Goal: Transaction & Acquisition: Obtain resource

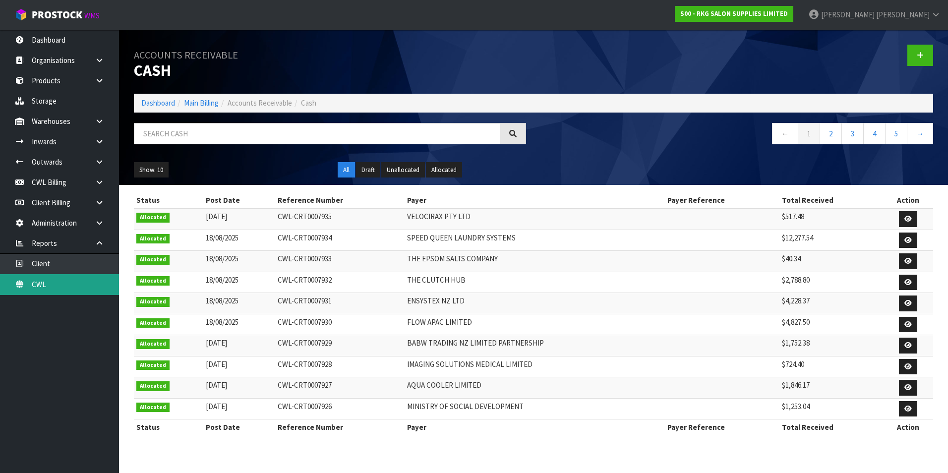
click at [70, 283] on link "CWL" at bounding box center [59, 284] width 119 height 20
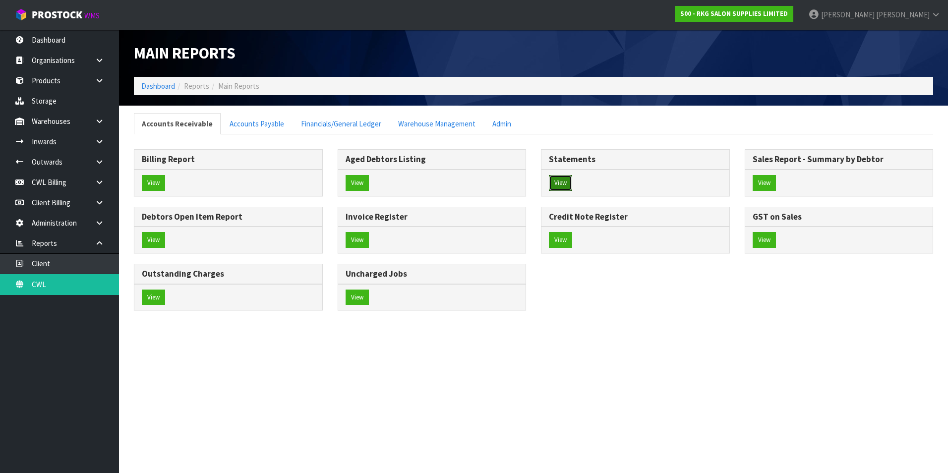
drag, startPoint x: 564, startPoint y: 180, endPoint x: 492, endPoint y: 174, distance: 72.6
click at [563, 180] on button "View" at bounding box center [560, 183] width 23 height 16
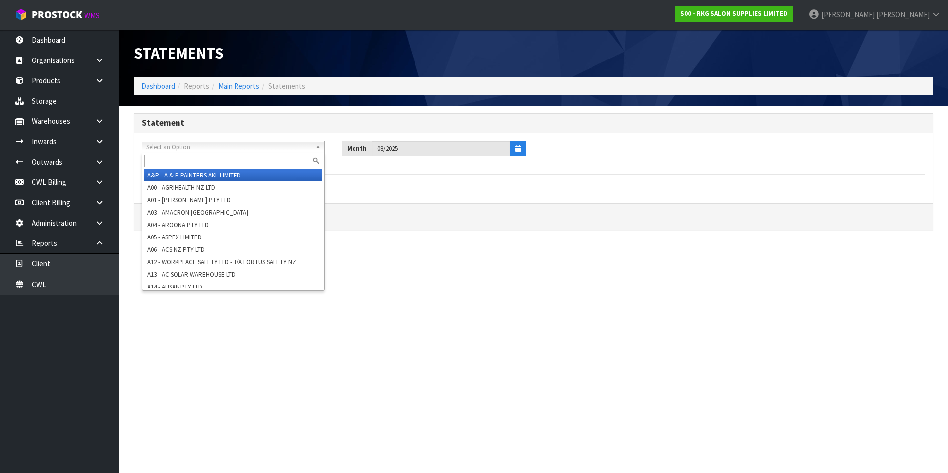
click at [173, 144] on span "Select an Option" at bounding box center [228, 147] width 165 height 12
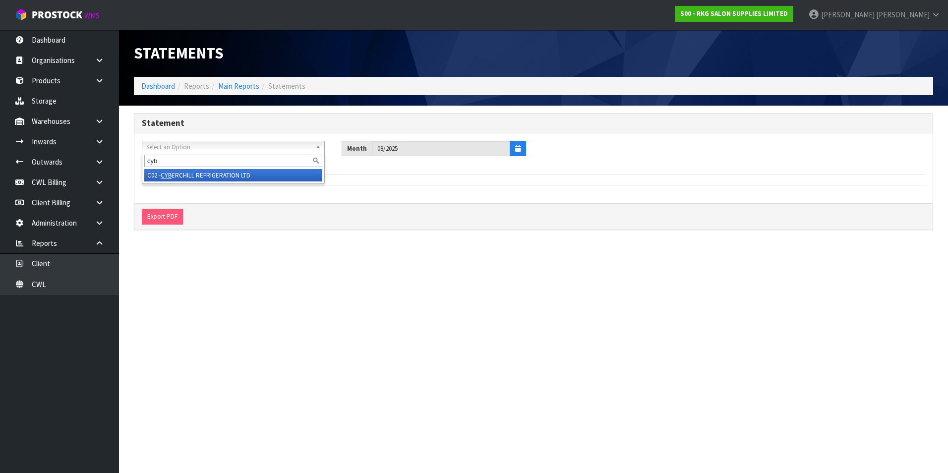
type input "cyb"
click at [203, 171] on li "C02 - CYB ERCHILL REFRIGERATION LTD" at bounding box center [233, 175] width 178 height 12
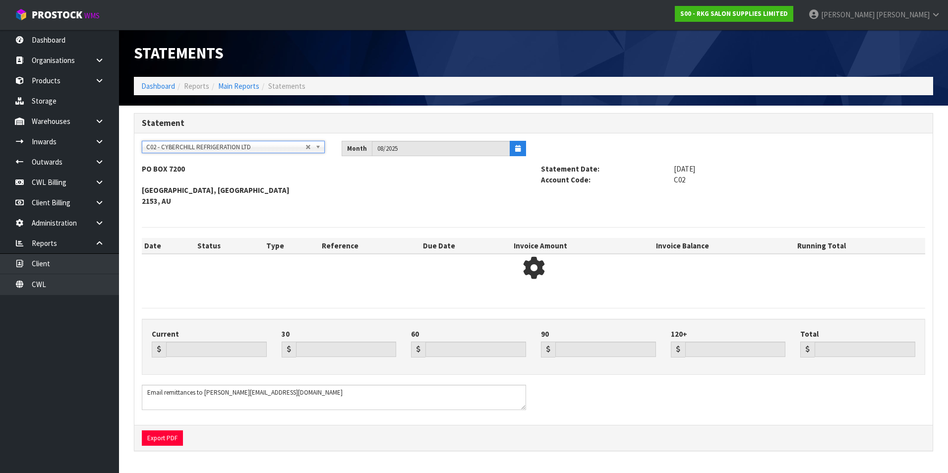
type input "0.00"
type input "975.28"
type input "928.93"
type input "0.00"
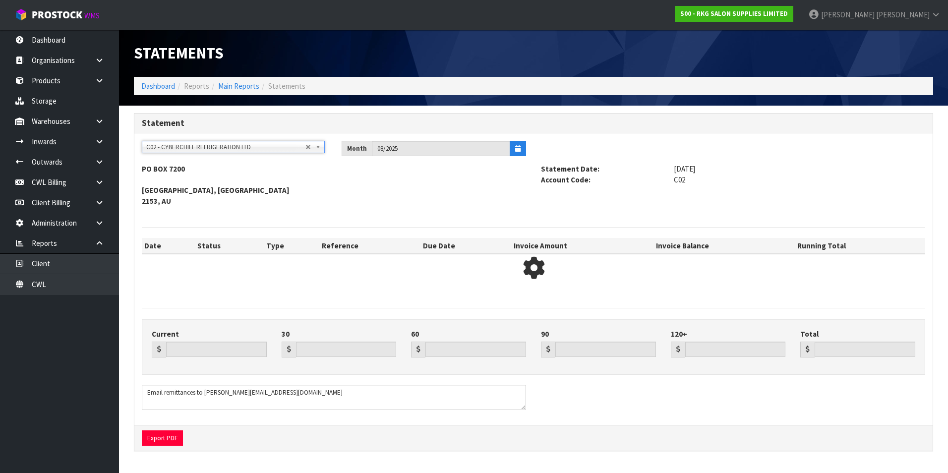
type input "1904.21"
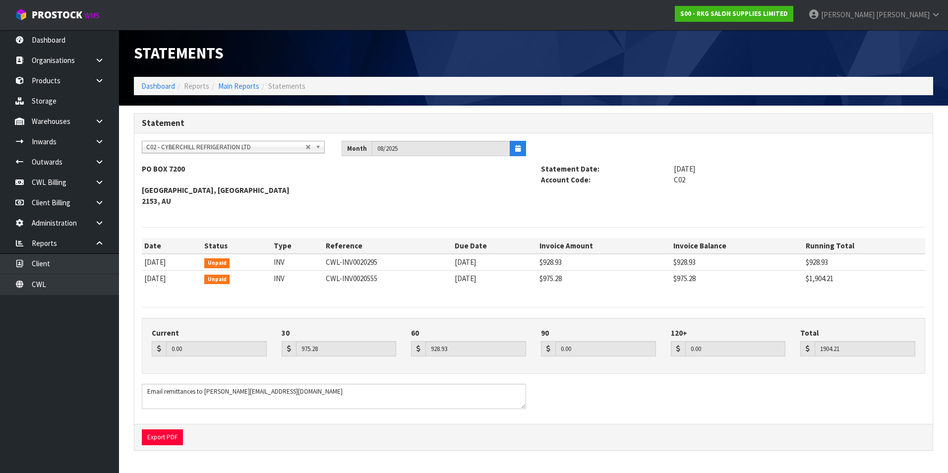
click at [217, 143] on span "C02 - CYBERCHILL REFRIGERATION LTD" at bounding box center [225, 147] width 159 height 12
type input "aga"
click at [203, 176] on li "A01 - AGA IN FASTER PTY LTD" at bounding box center [233, 175] width 178 height 12
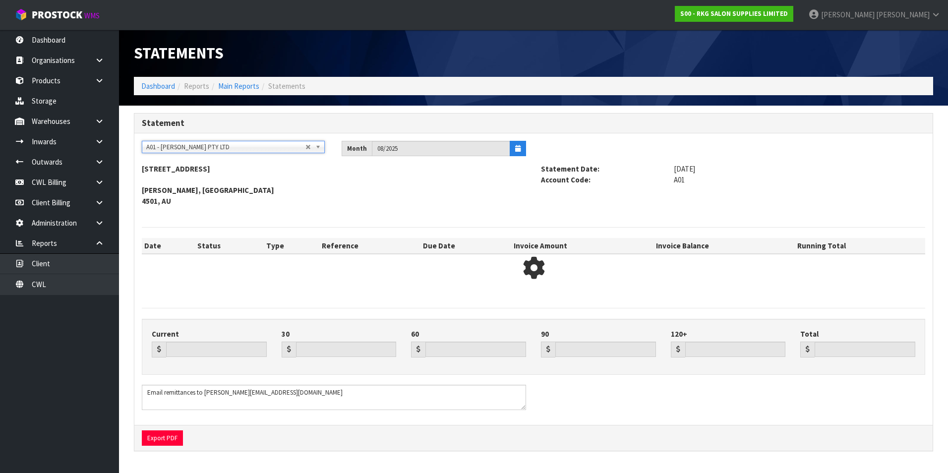
type input "833.41"
type input "1633.34"
type input "1135.13"
type input "0.00"
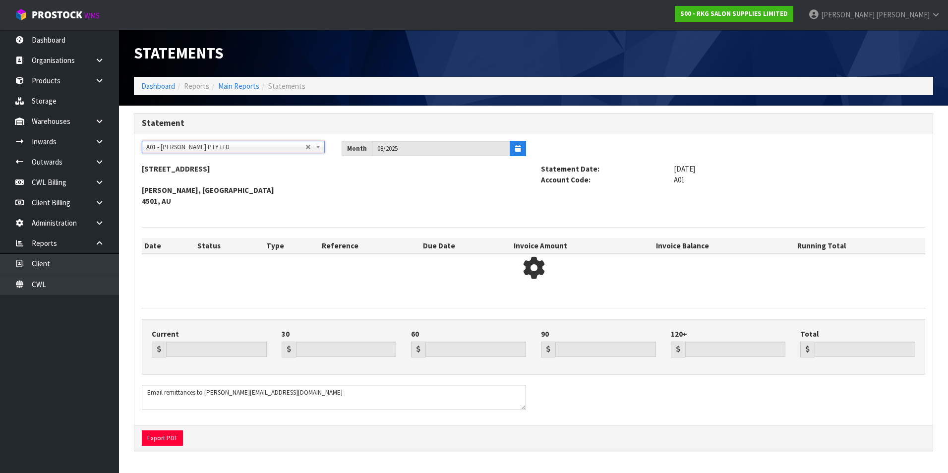
type input "3601.88"
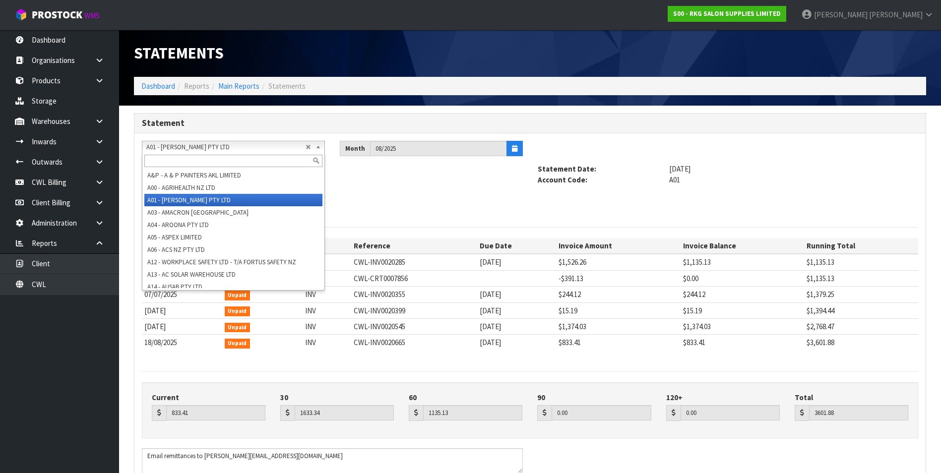
drag, startPoint x: 177, startPoint y: 150, endPoint x: 175, endPoint y: 145, distance: 5.2
click at [177, 150] on span "A01 - [PERSON_NAME] PTY LTD" at bounding box center [225, 147] width 159 height 12
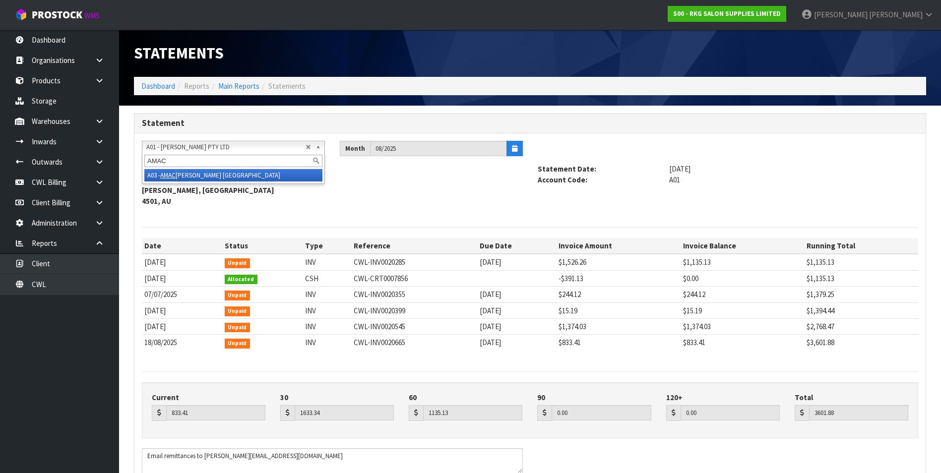
type input "AMAC"
click at [193, 174] on li "A03 - AMAC RON NEW ZEALAND" at bounding box center [233, 175] width 178 height 12
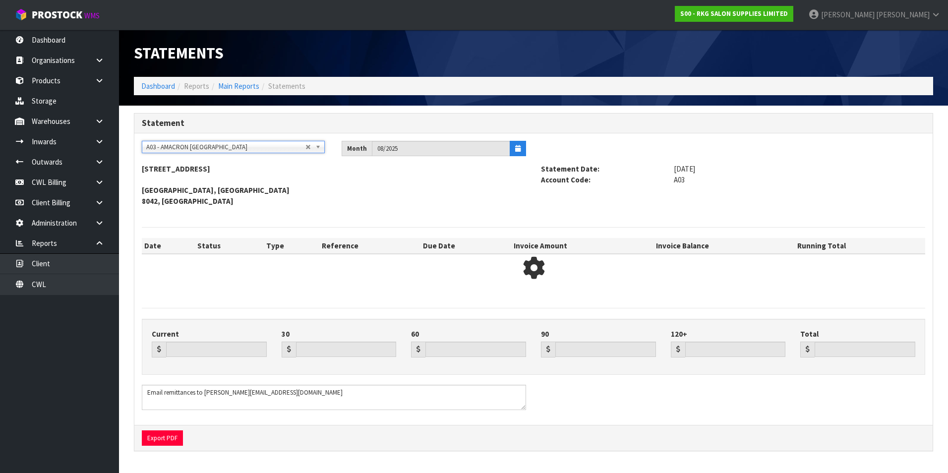
type input "1533.07"
type input "1732.37"
type input "1690.41"
type input "0.00"
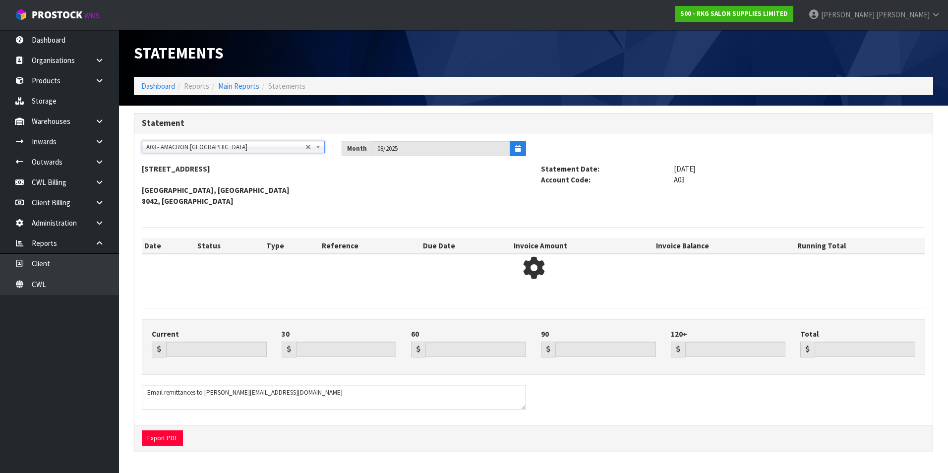
type input "4955.85"
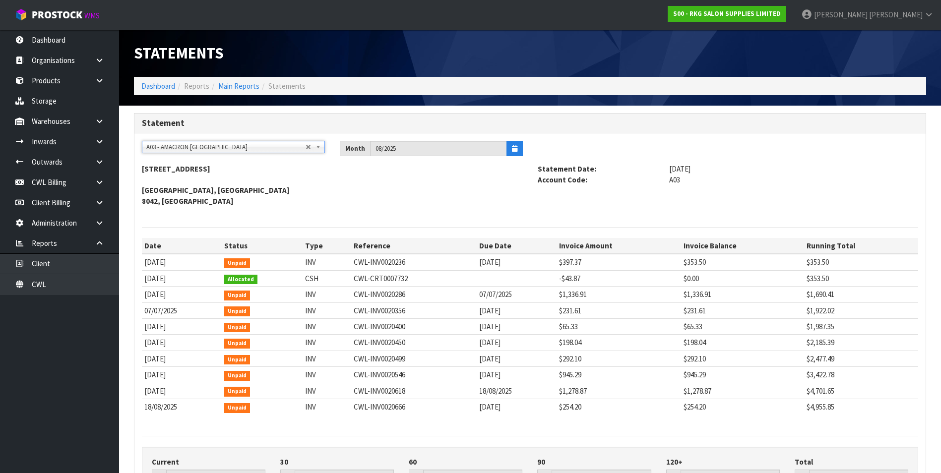
scroll to position [50, 0]
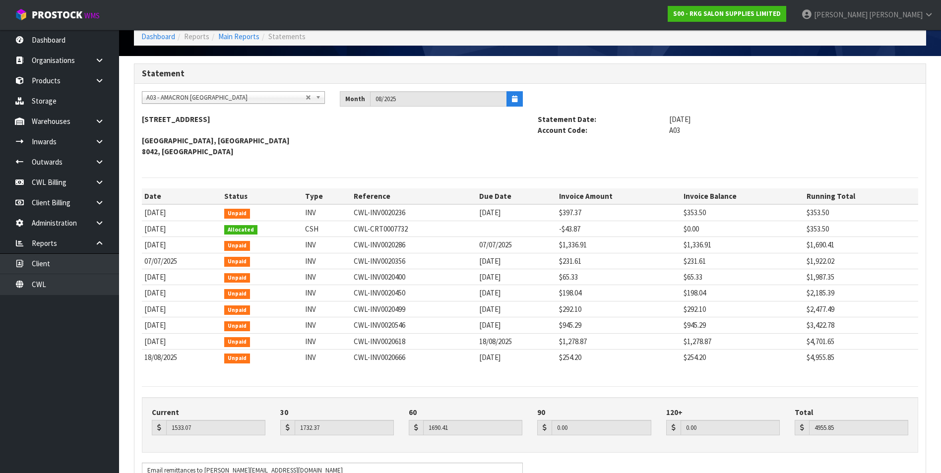
click at [196, 95] on span "A03 - AMACRON NEW ZEALAND" at bounding box center [225, 98] width 159 height 12
type input "H2"
click at [183, 125] on li "H02 - H2 YO LTD" at bounding box center [233, 126] width 178 height 12
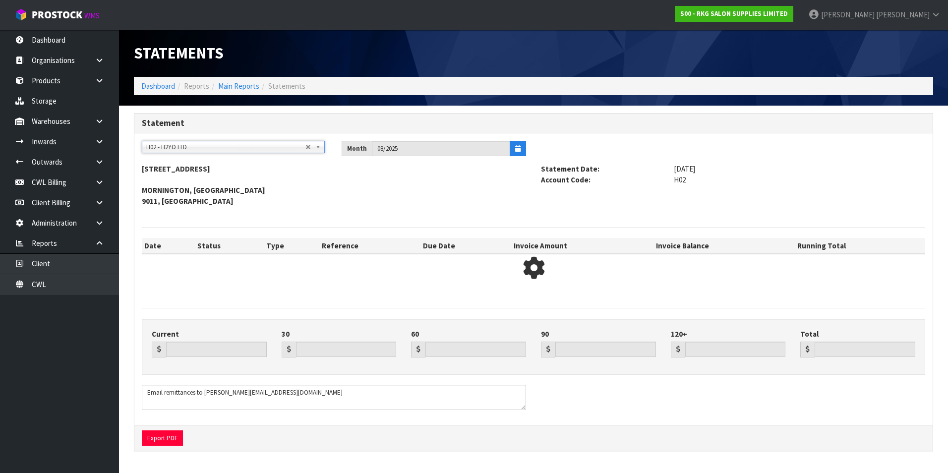
type input "0.00"
type input "2332.41"
type input "2256.20"
type input "132.69"
type input "0.00"
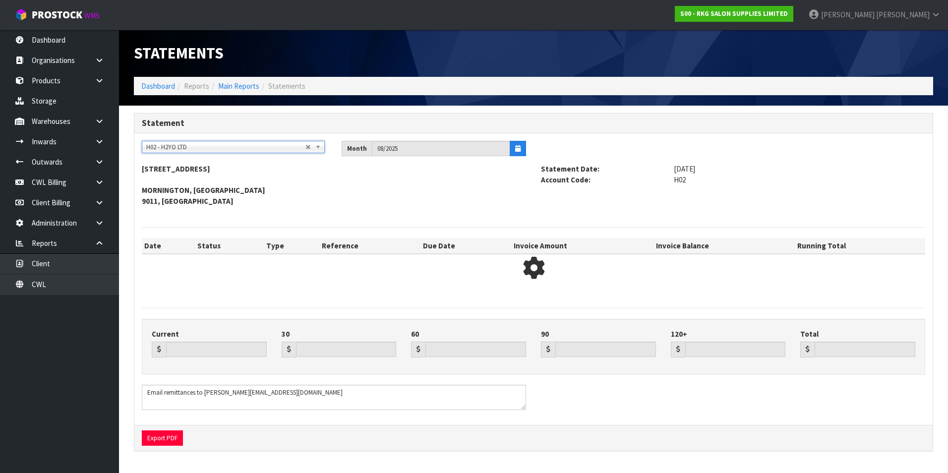
type input "4721.30"
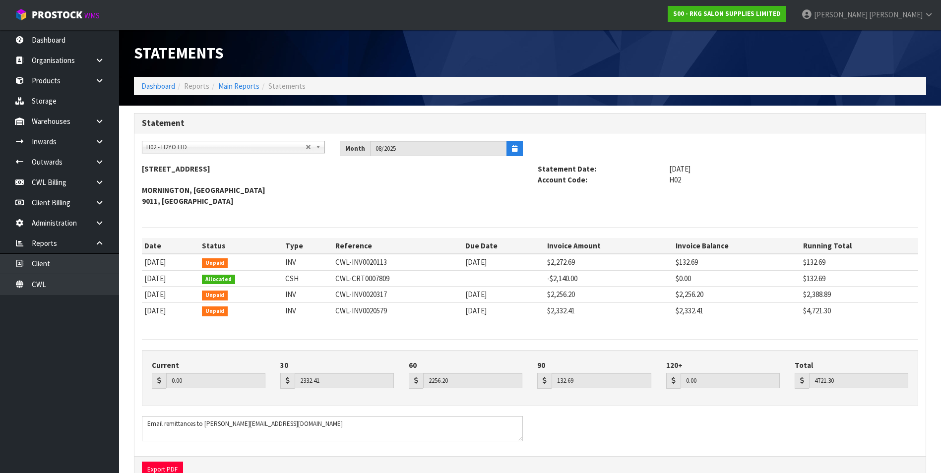
click at [879, 431] on div at bounding box center [529, 432] width 791 height 33
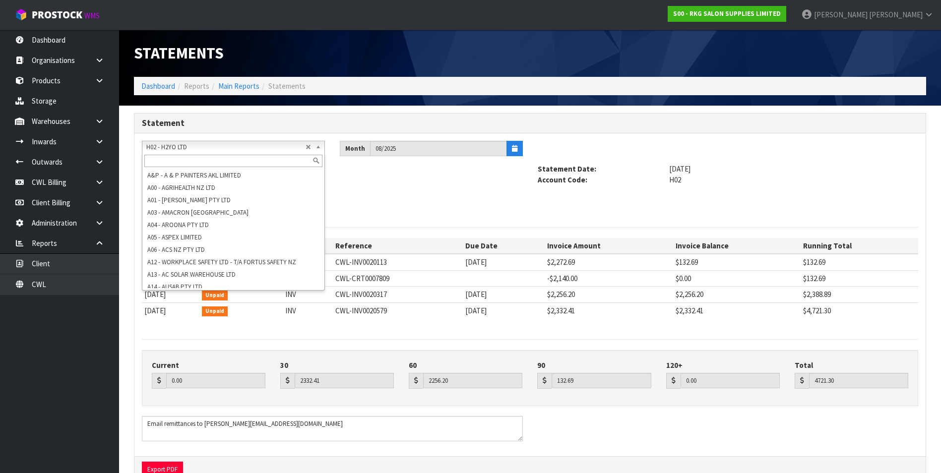
scroll to position [570, 0]
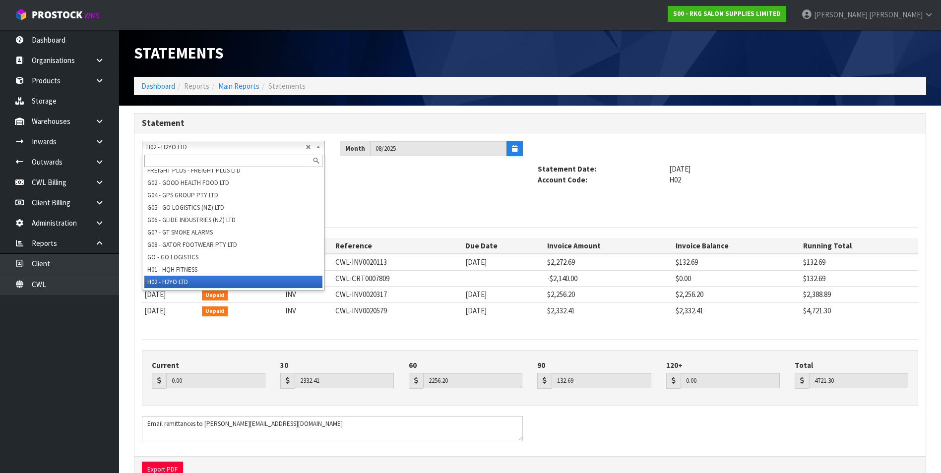
click at [203, 148] on span "H02 - H2YO LTD" at bounding box center [225, 147] width 159 height 12
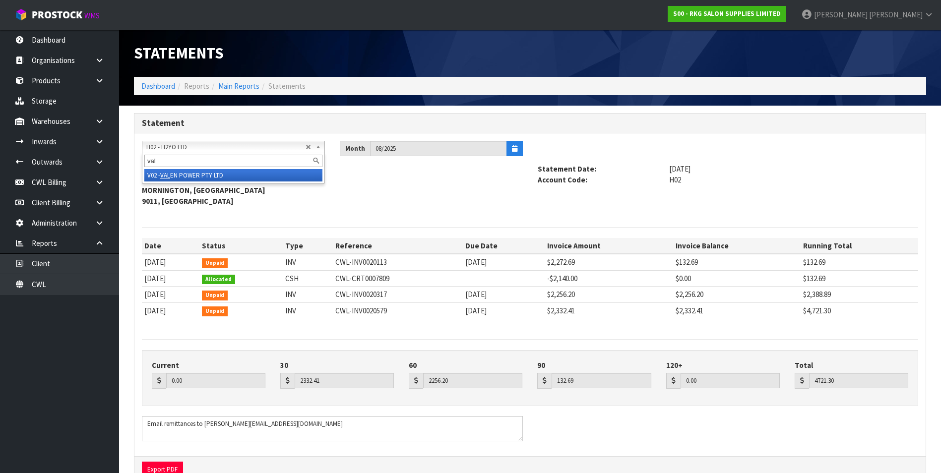
type input "val"
click at [190, 175] on li "V02 - VAL EN POWER PTY LTD" at bounding box center [233, 175] width 178 height 12
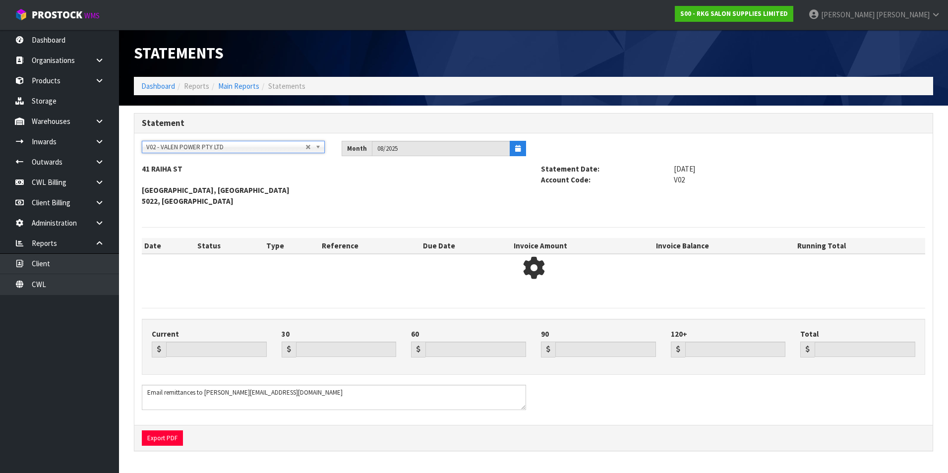
type input "8594.96"
type input "17354.05"
type input "0.00"
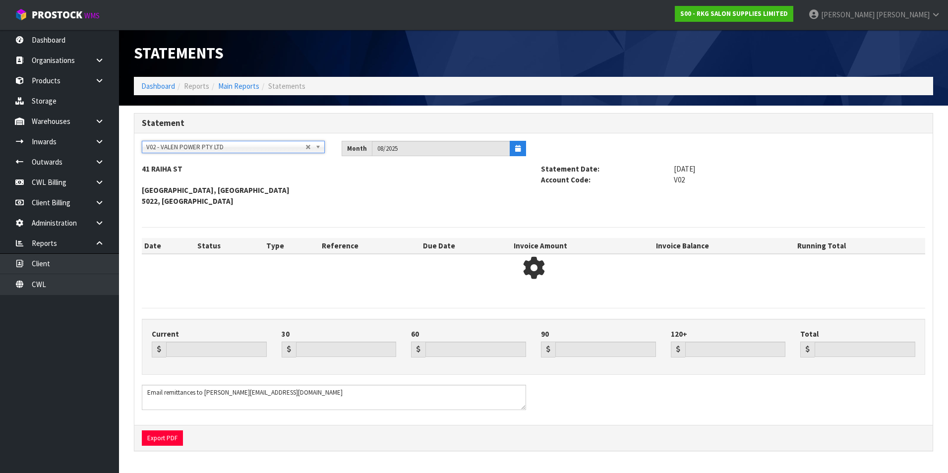
type input "25949.01"
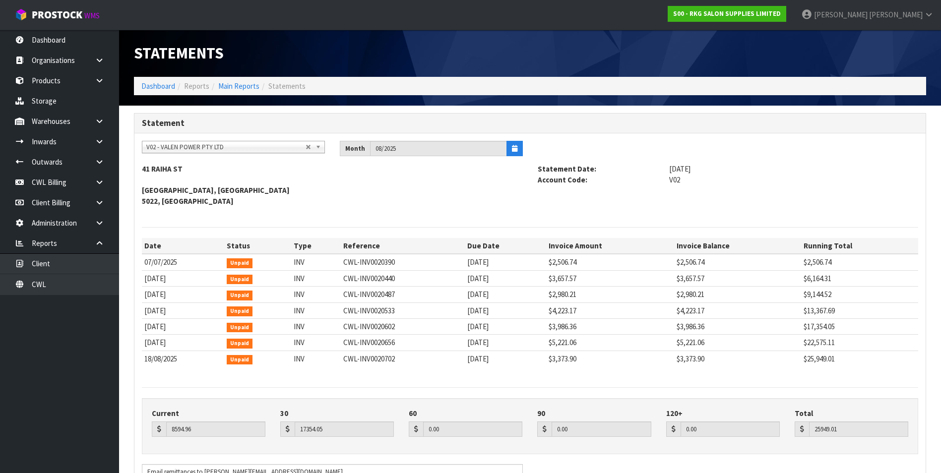
drag, startPoint x: 644, startPoint y: 267, endPoint x: 643, endPoint y: 374, distance: 106.6
click at [644, 268] on td "$2,506.74" at bounding box center [610, 262] width 128 height 16
click at [211, 147] on span "V02 - VALEN POWER PTY LTD" at bounding box center [225, 147] width 159 height 12
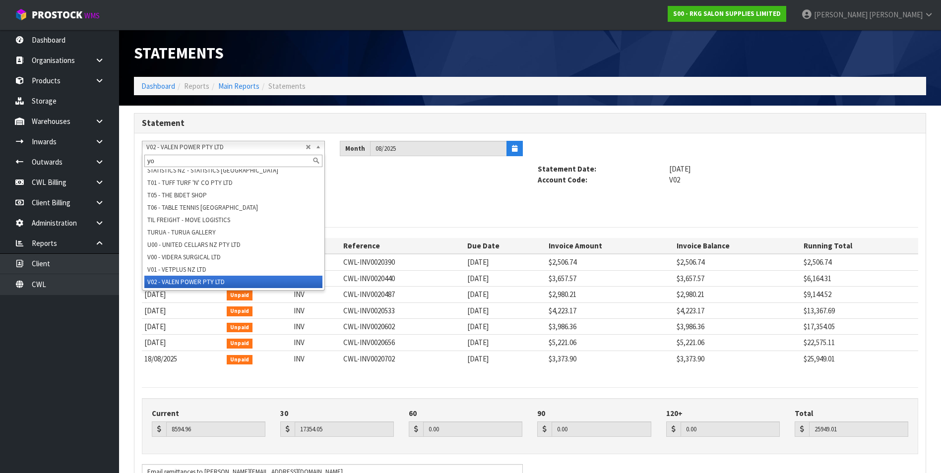
scroll to position [0, 0]
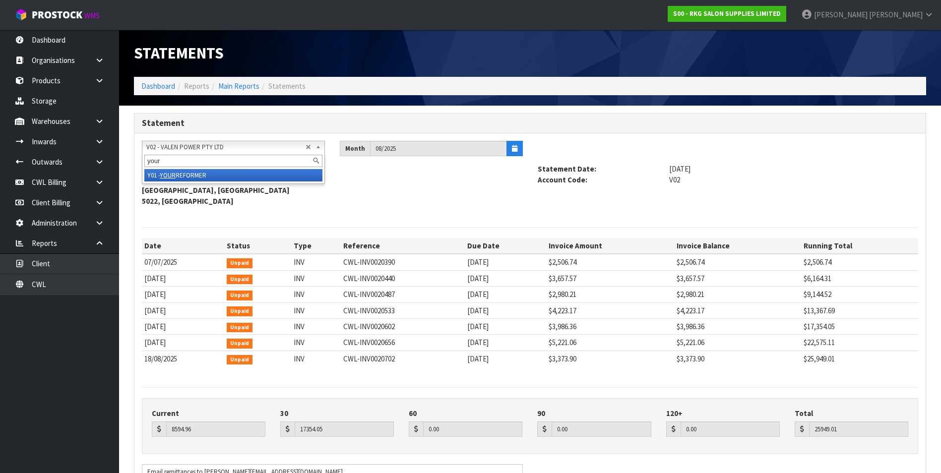
type input "your"
click at [194, 175] on li "Y01 - YOUR REFORMER" at bounding box center [233, 175] width 178 height 12
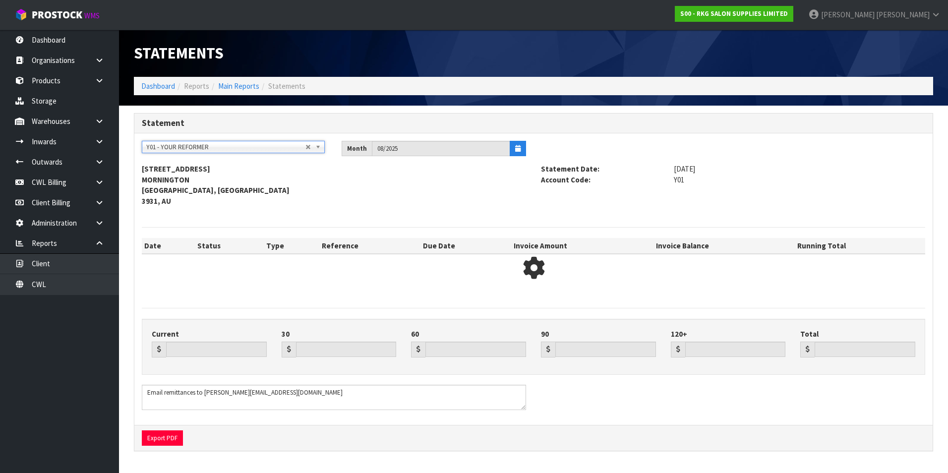
type input "15452.87"
type input "13384.49"
type input "0.00"
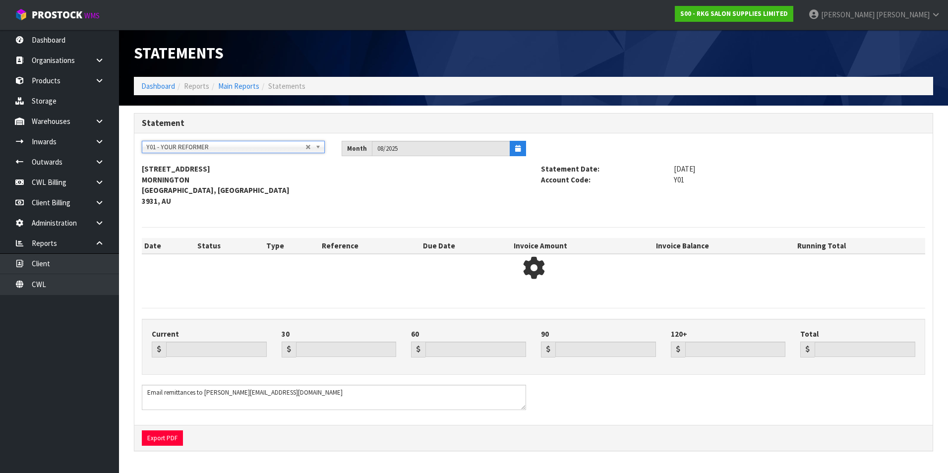
type input "28837.36"
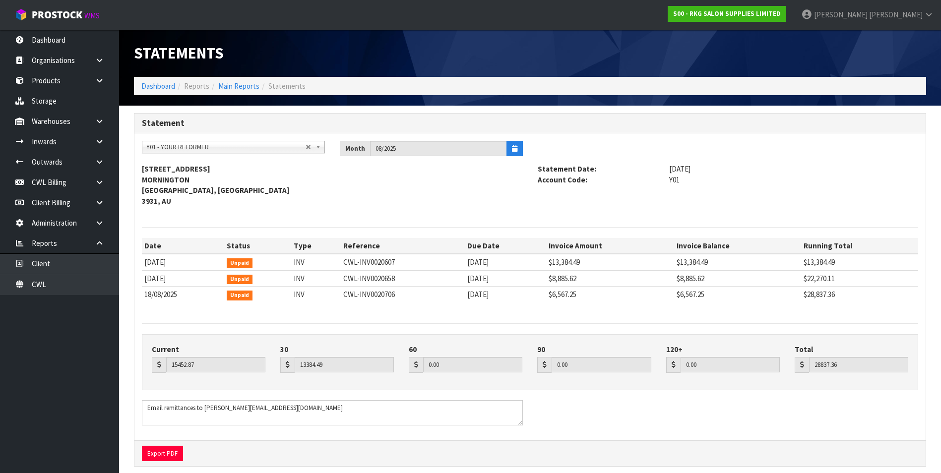
click at [748, 434] on div "A&P - A & P PAINTERS AKL LIMITED A00 - AGRIHEALTH NZ LTD A01 - AGAIN FASTER PTY…" at bounding box center [529, 286] width 791 height 307
click at [184, 147] on span "Y01 - YOUR REFORMER" at bounding box center [225, 147] width 159 height 12
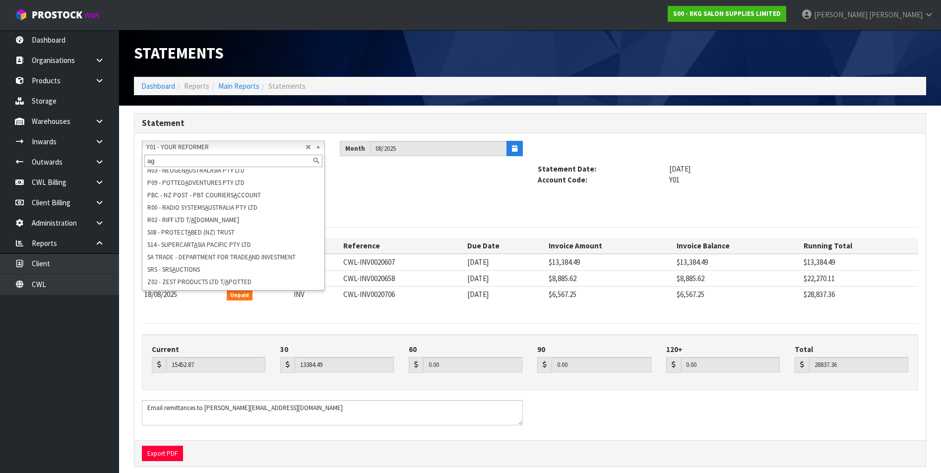
scroll to position [0, 0]
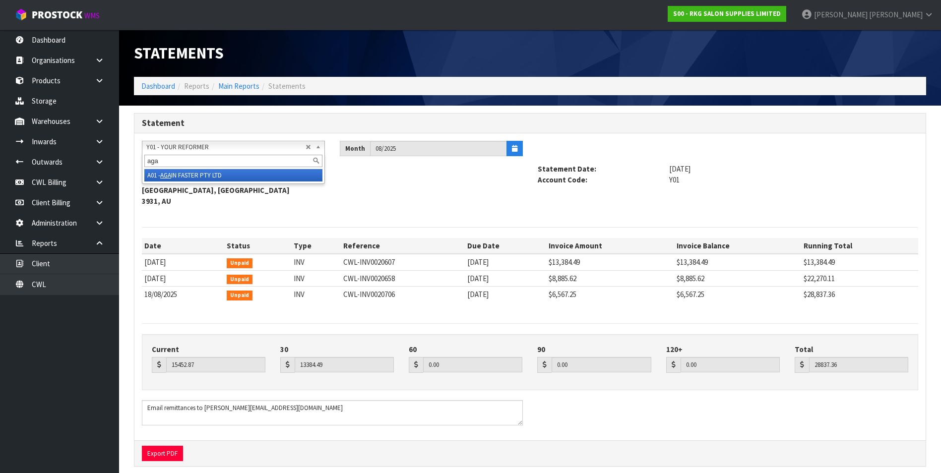
type input "aga"
click at [184, 174] on li "A01 - AGA IN FASTER PTY LTD" at bounding box center [233, 175] width 178 height 12
type input "833.41"
type input "1633.34"
type input "1135.13"
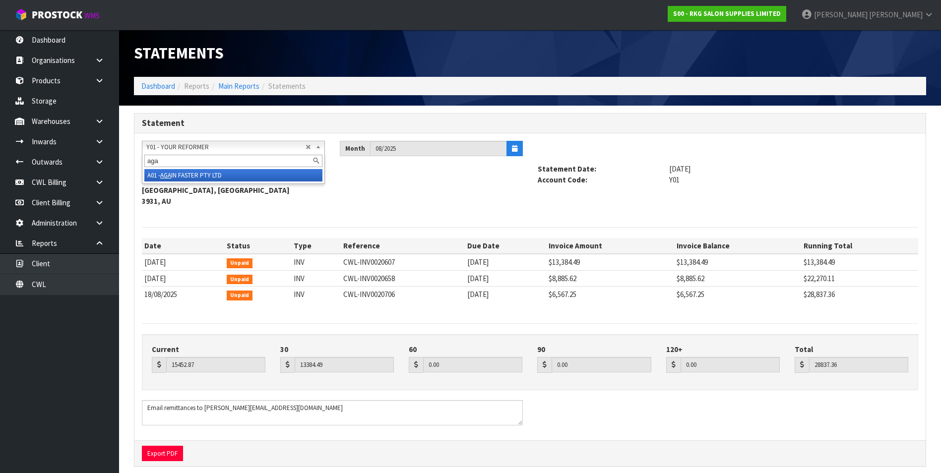
type input "3601.88"
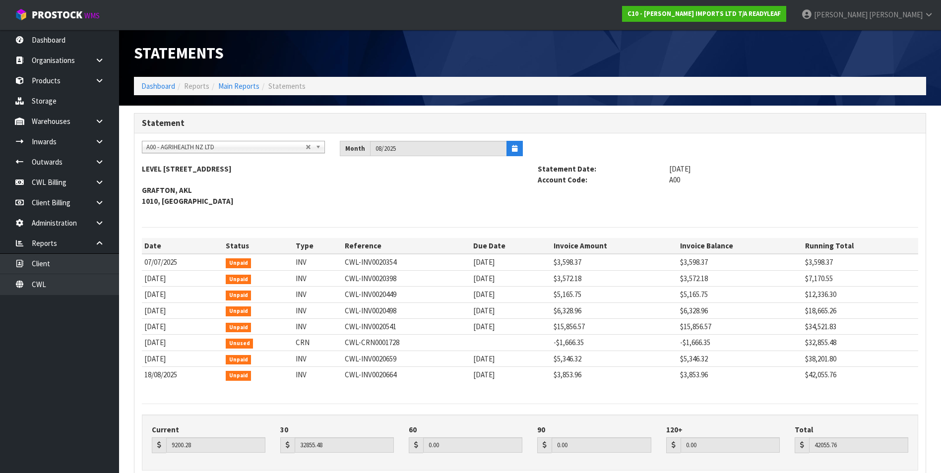
scroll to position [50, 0]
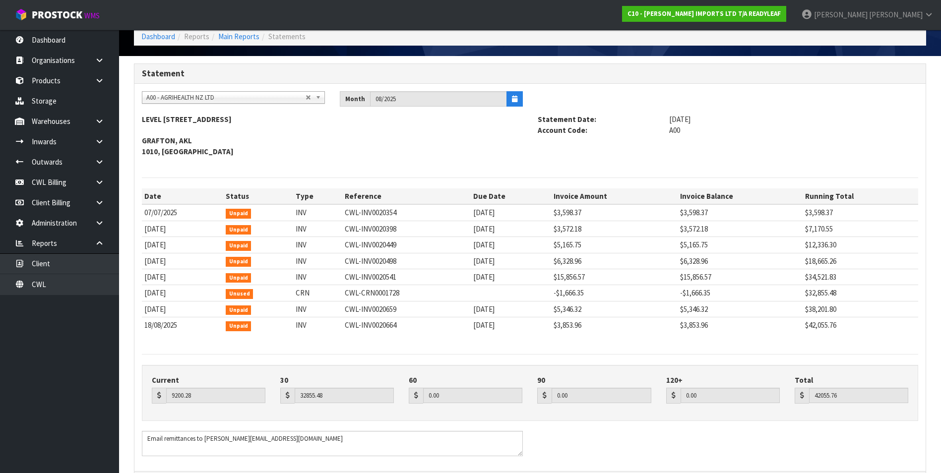
click at [921, 269] on div "A&P - A & P PAINTERS AKL LIMITED A00 - AGRIHEALTH NZ LTD A01 - AGAIN FASTER PTY…" at bounding box center [529, 277] width 791 height 387
click at [61, 39] on link "Dashboard" at bounding box center [59, 40] width 119 height 20
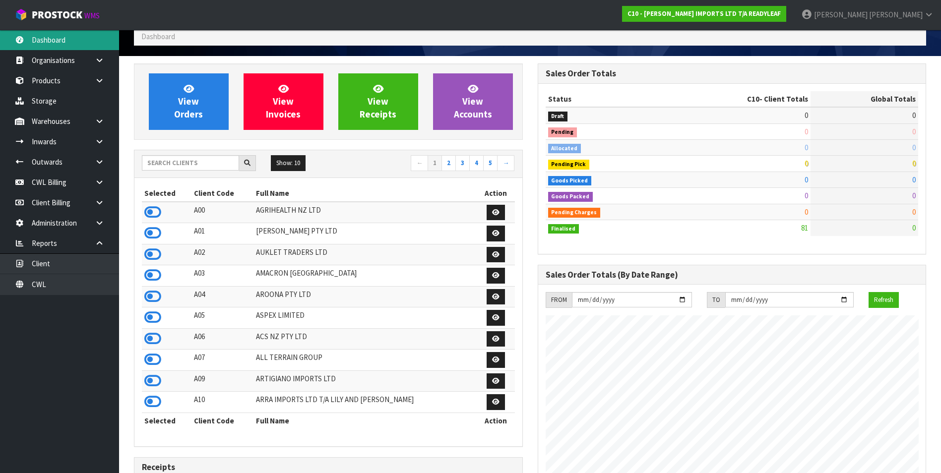
scroll to position [719, 403]
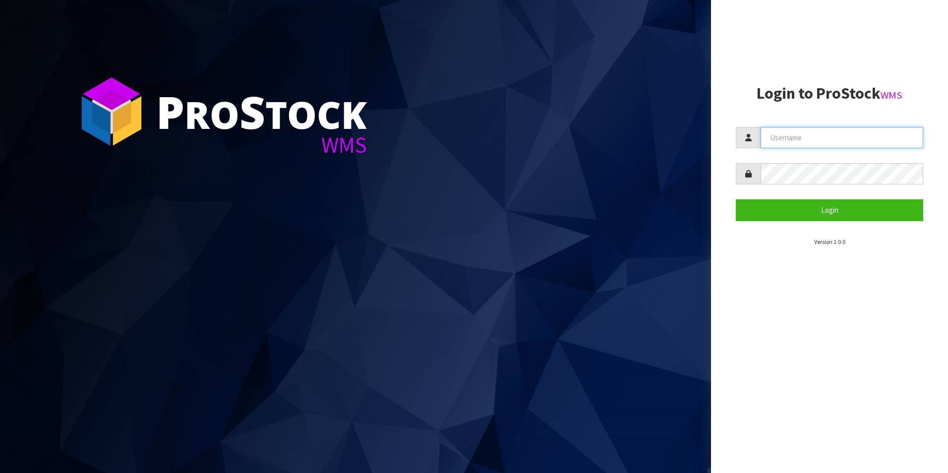
type input "TRACEY@CWL.CO.NZ"
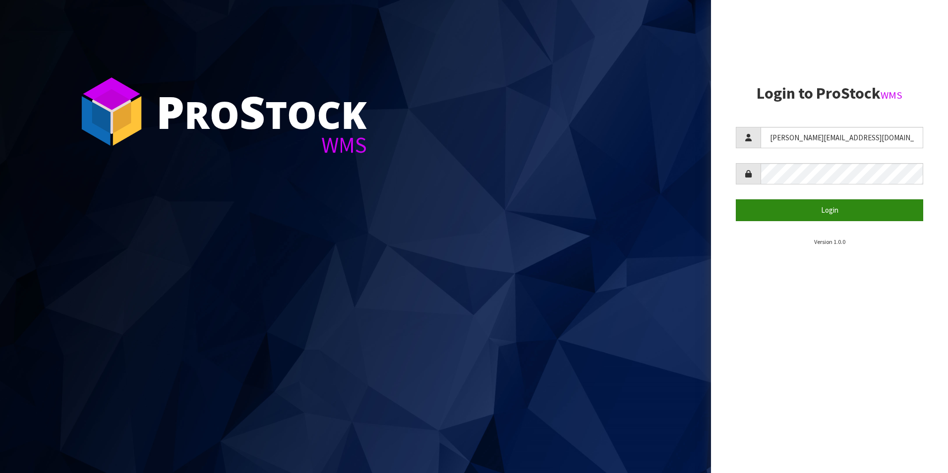
drag, startPoint x: 830, startPoint y: 223, endPoint x: 825, endPoint y: 219, distance: 6.0
click at [829, 223] on section "Login to ProStock WMS TRACEY@CWL.CO.NZ Login Version 1.0.0" at bounding box center [829, 166] width 187 height 162
click at [814, 214] on button "Login" at bounding box center [829, 209] width 187 height 21
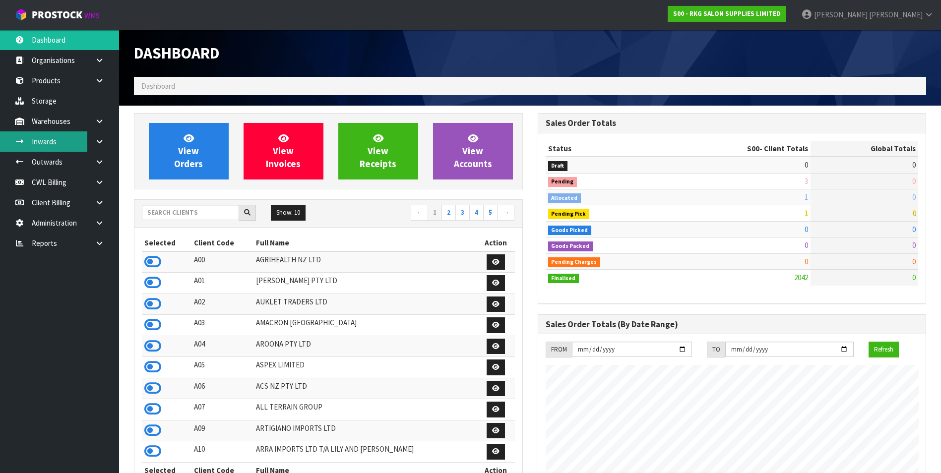
scroll to position [751, 403]
click at [153, 211] on input "text" at bounding box center [190, 212] width 97 height 15
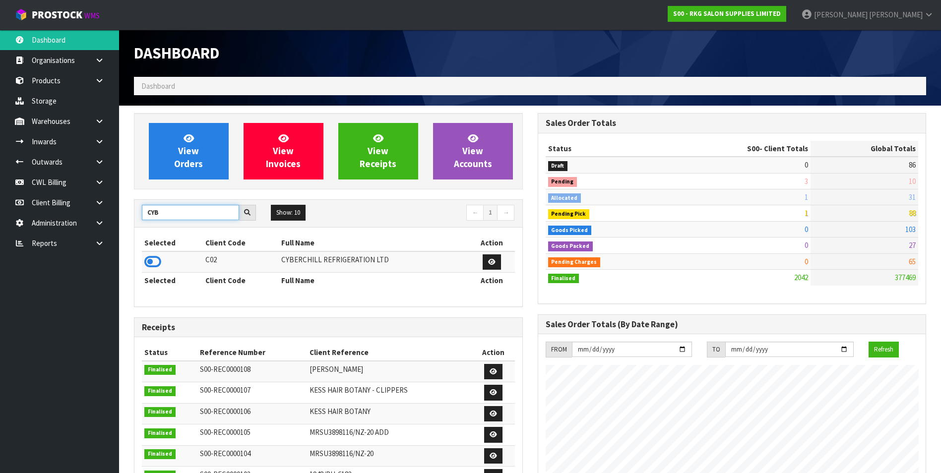
type input "CYB"
click at [152, 259] on icon at bounding box center [152, 261] width 17 height 15
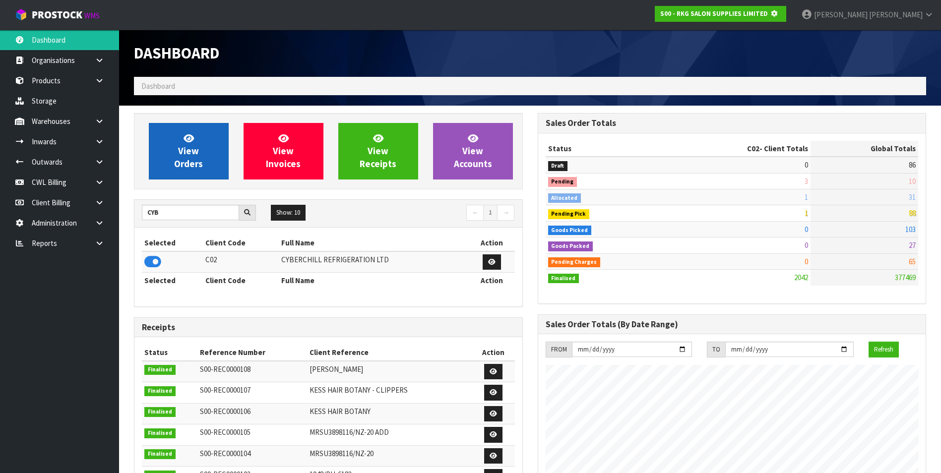
scroll to position [495341, 495556]
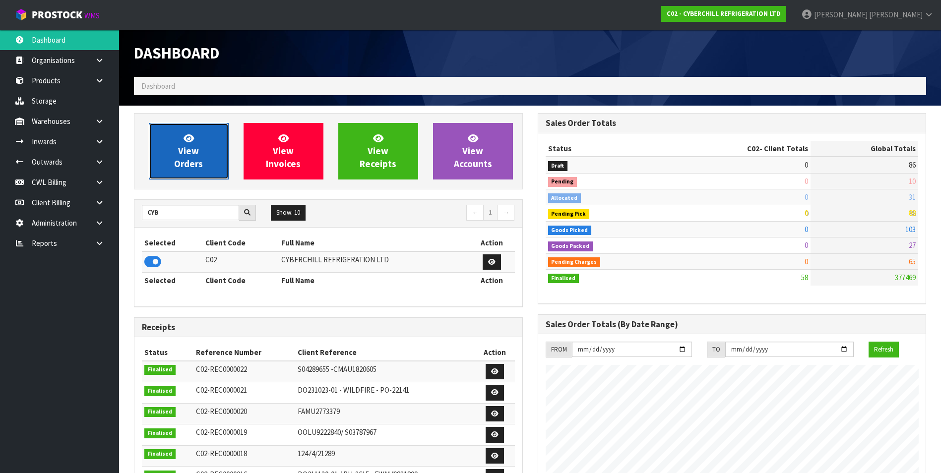
click at [187, 163] on span "View Orders" at bounding box center [188, 150] width 29 height 37
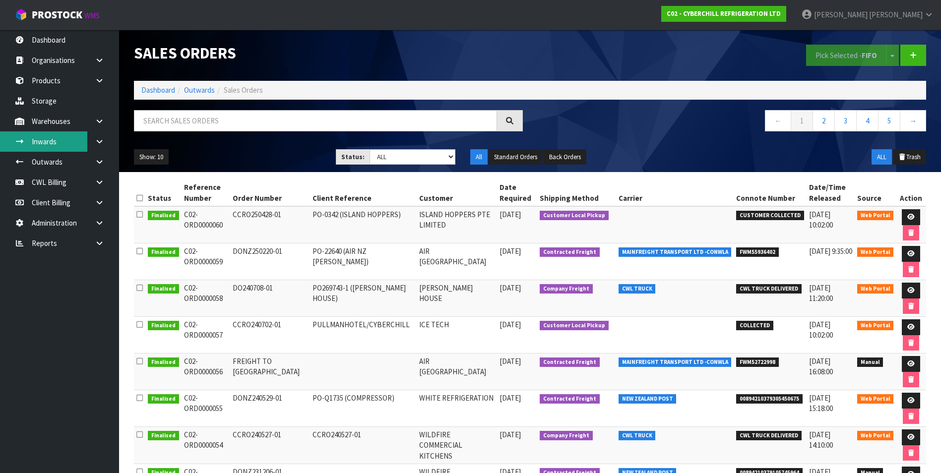
click at [62, 141] on link "Inwards" at bounding box center [59, 141] width 119 height 20
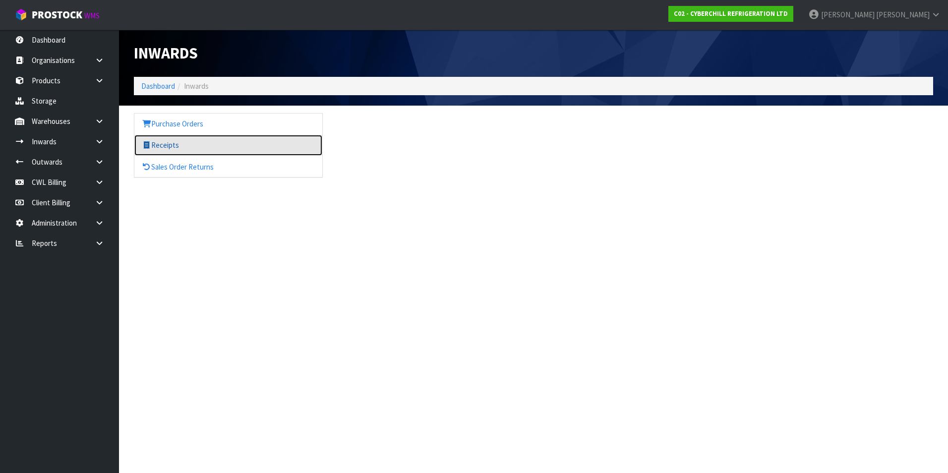
click at [175, 144] on link "Receipts" at bounding box center [228, 145] width 188 height 20
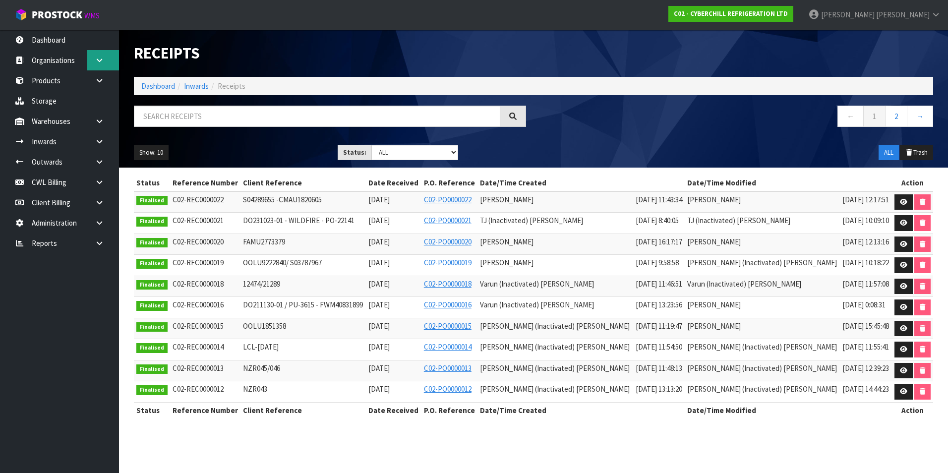
click at [100, 62] on icon at bounding box center [99, 60] width 9 height 7
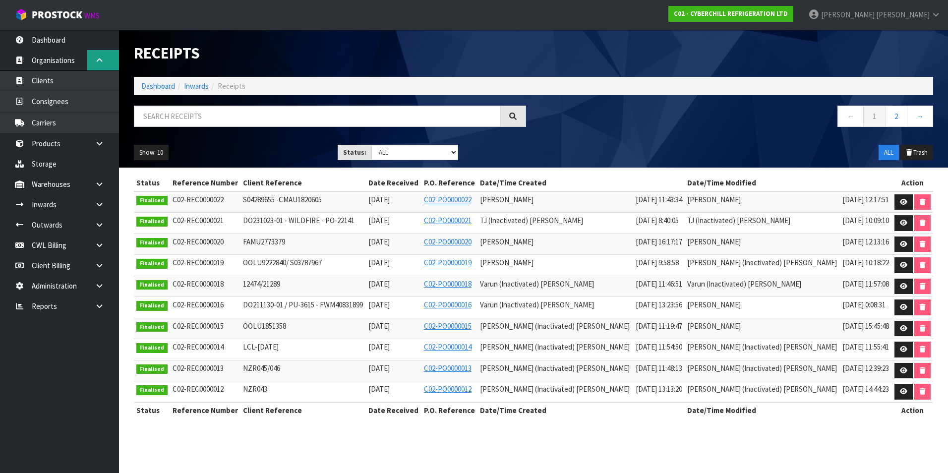
click at [100, 61] on icon at bounding box center [99, 60] width 9 height 7
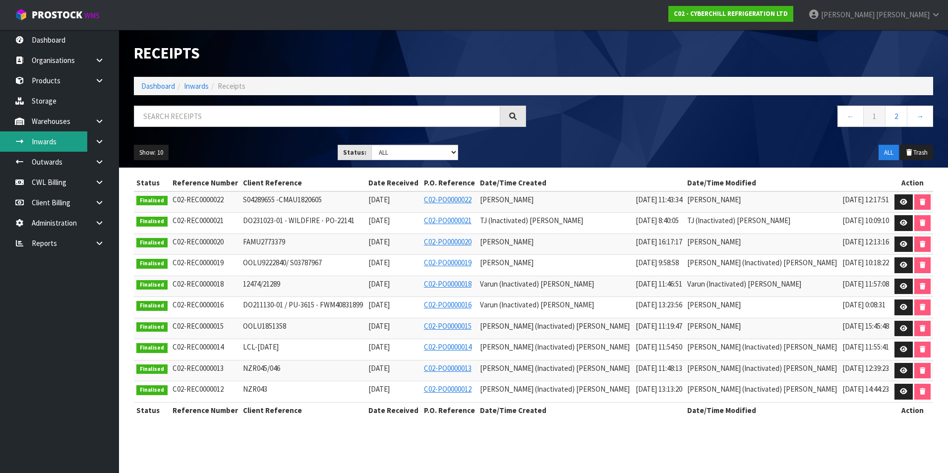
click at [50, 143] on link "Inwards" at bounding box center [59, 141] width 119 height 20
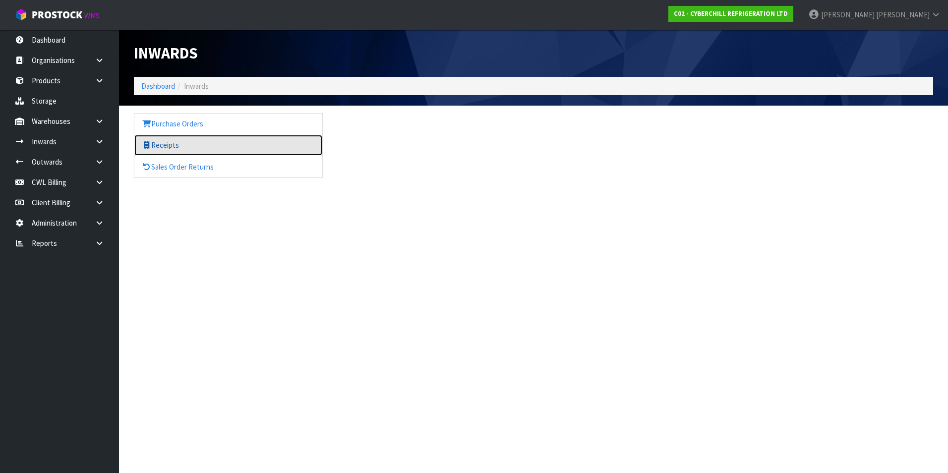
click at [186, 149] on link "Receipts" at bounding box center [228, 145] width 188 height 20
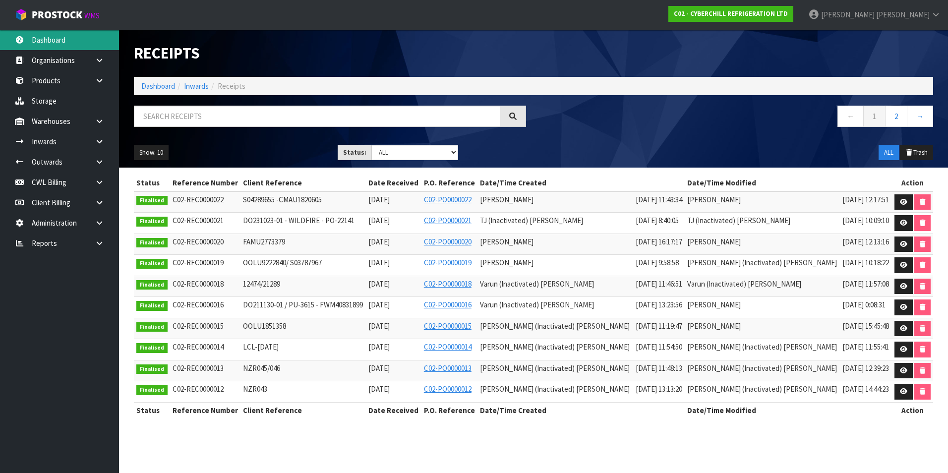
click at [50, 42] on link "Dashboard" at bounding box center [59, 40] width 119 height 20
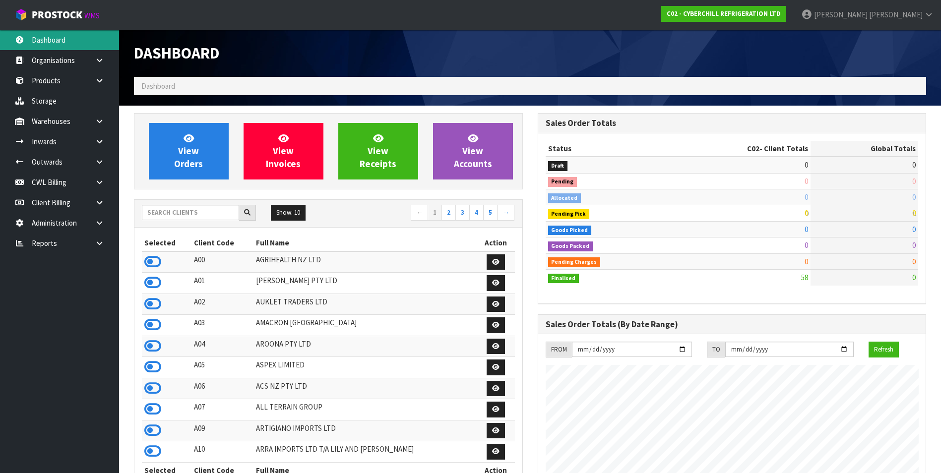
scroll to position [607, 403]
click at [159, 218] on input "text" at bounding box center [190, 212] width 97 height 15
type input "AGA"
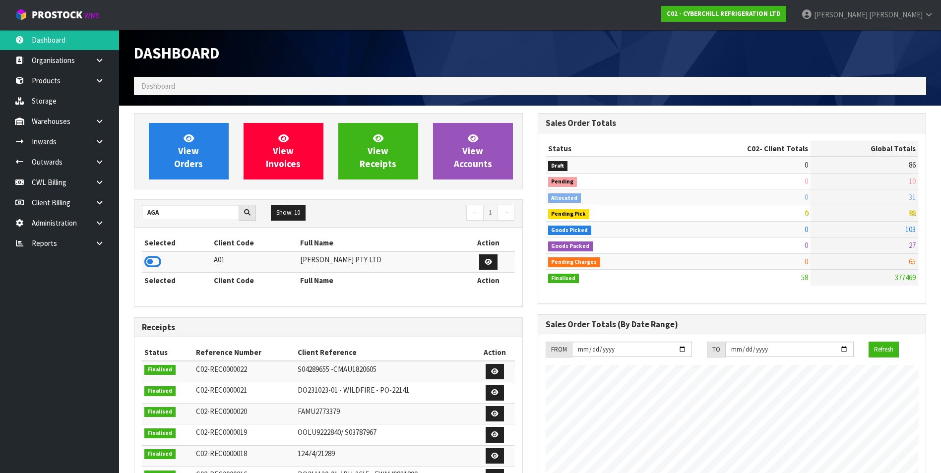
click at [155, 260] on icon at bounding box center [152, 261] width 17 height 15
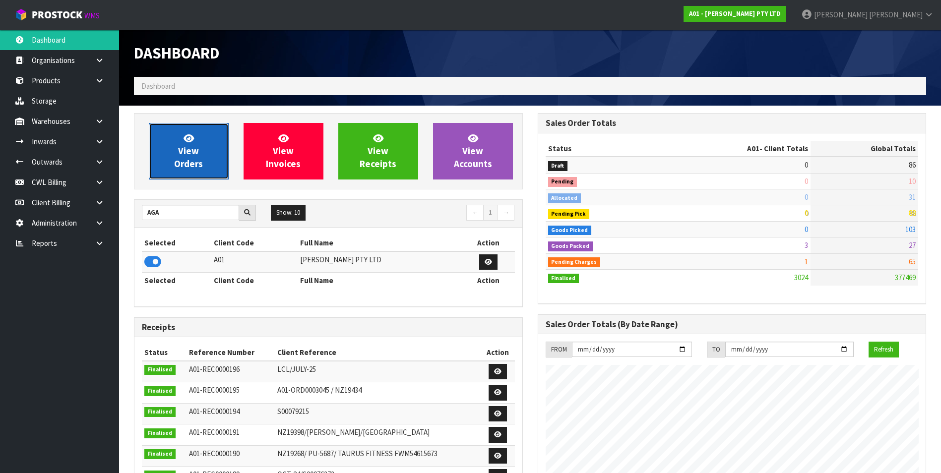
scroll to position [639, 403]
click at [174, 167] on link "View Orders" at bounding box center [189, 151] width 80 height 57
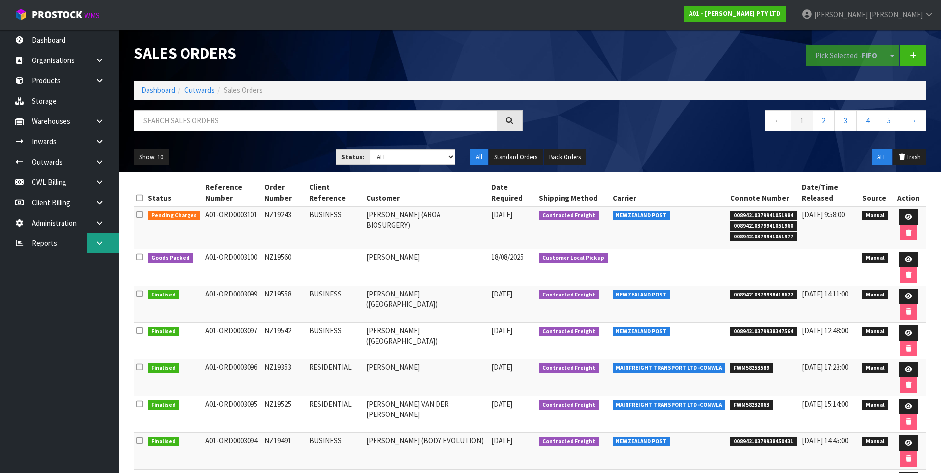
click at [100, 243] on icon at bounding box center [99, 243] width 9 height 7
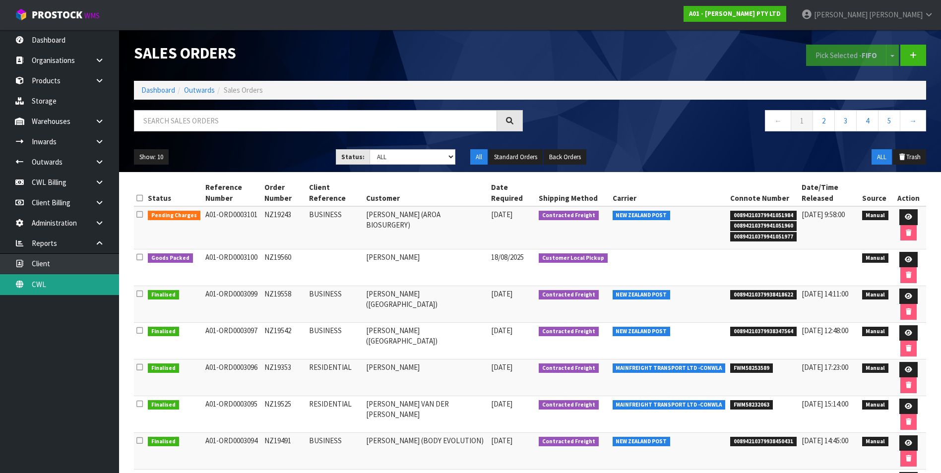
click at [72, 286] on link "CWL" at bounding box center [59, 284] width 119 height 20
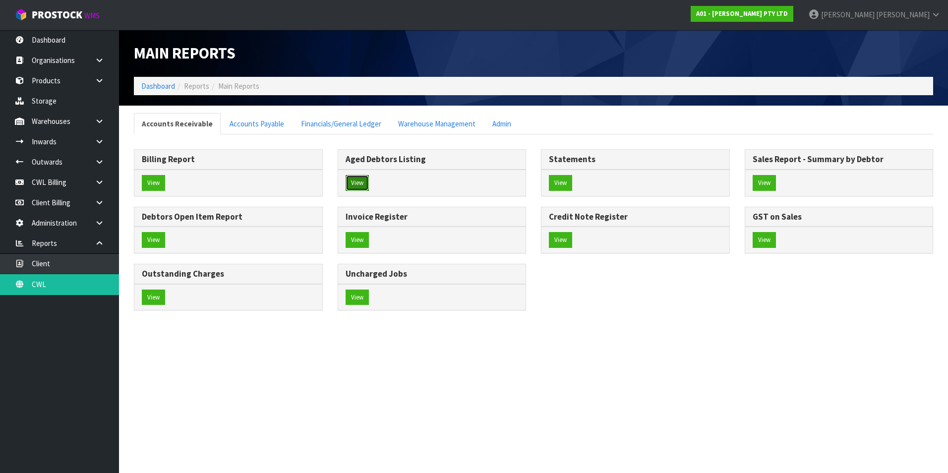
click at [356, 184] on button "View" at bounding box center [357, 183] width 23 height 16
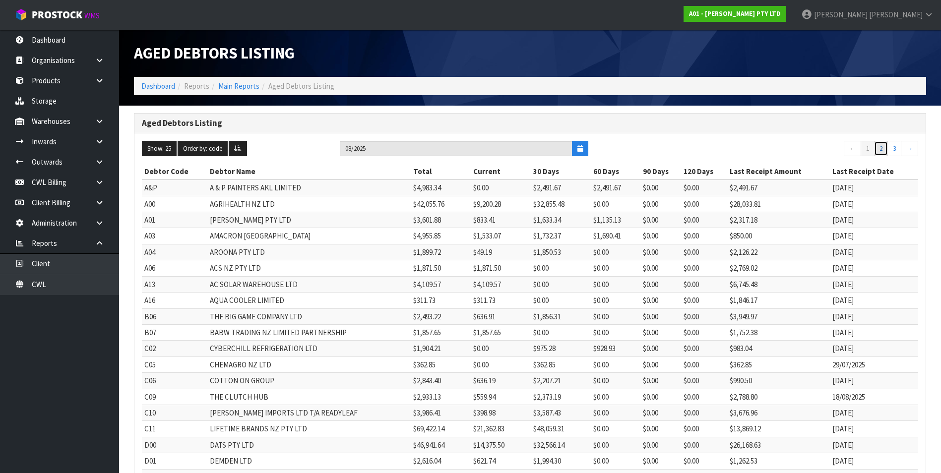
click at [881, 146] on link "2" at bounding box center [881, 149] width 14 height 16
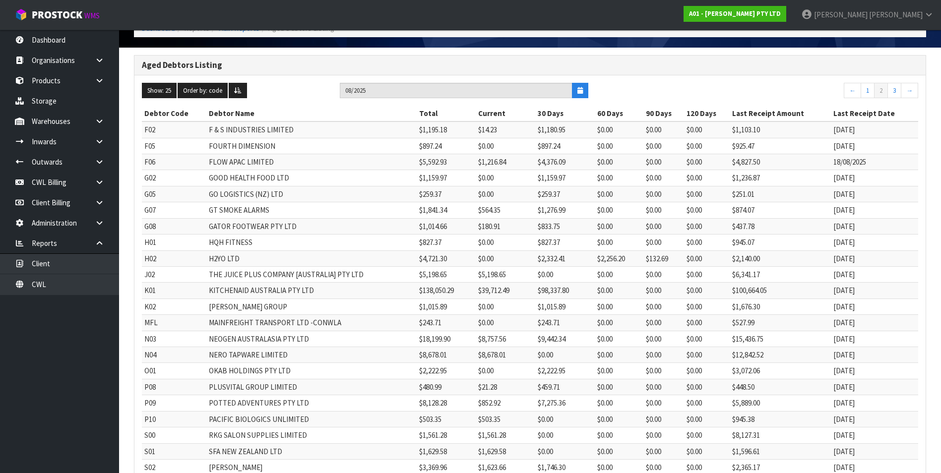
scroll to position [149, 0]
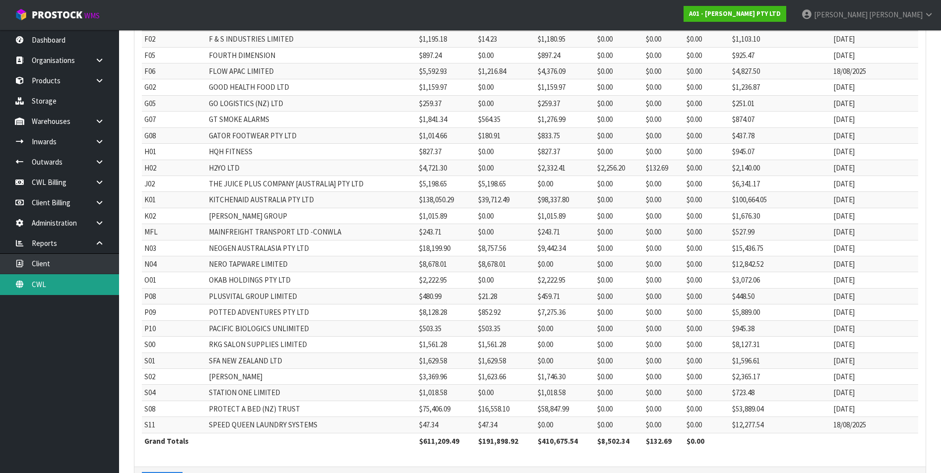
click at [66, 289] on link "CWL" at bounding box center [59, 284] width 119 height 20
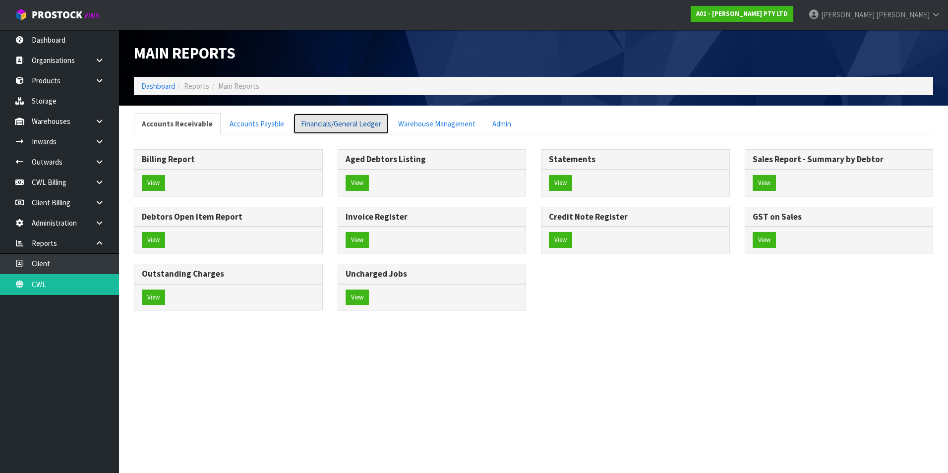
click at [358, 125] on link "Financials/General Ledger" at bounding box center [341, 123] width 96 height 21
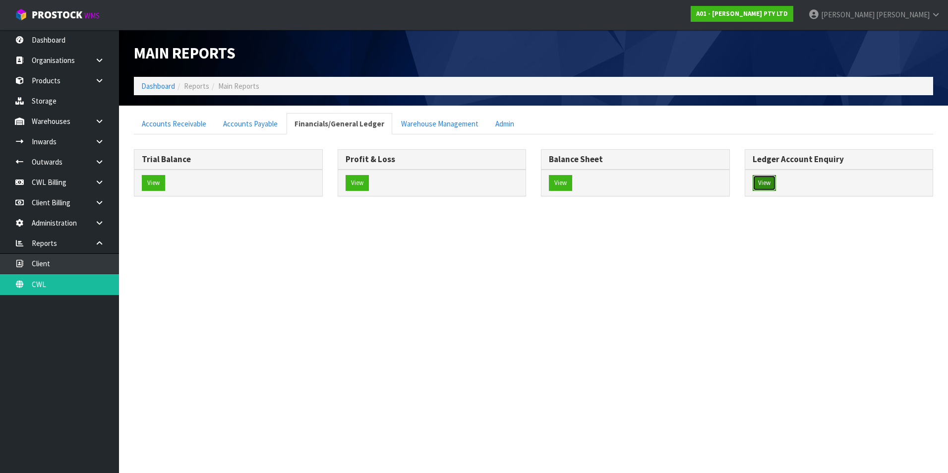
click at [766, 181] on button "View" at bounding box center [764, 183] width 23 height 16
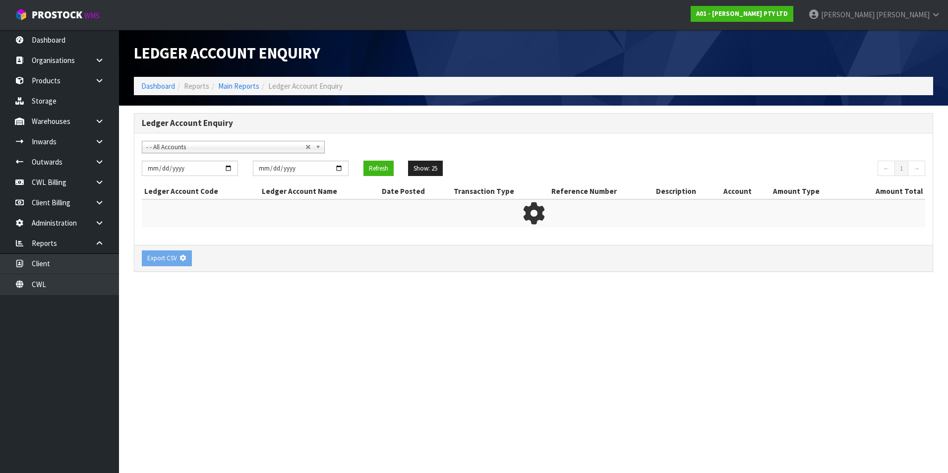
click at [163, 148] on span "- - All Accounts" at bounding box center [225, 147] width 159 height 12
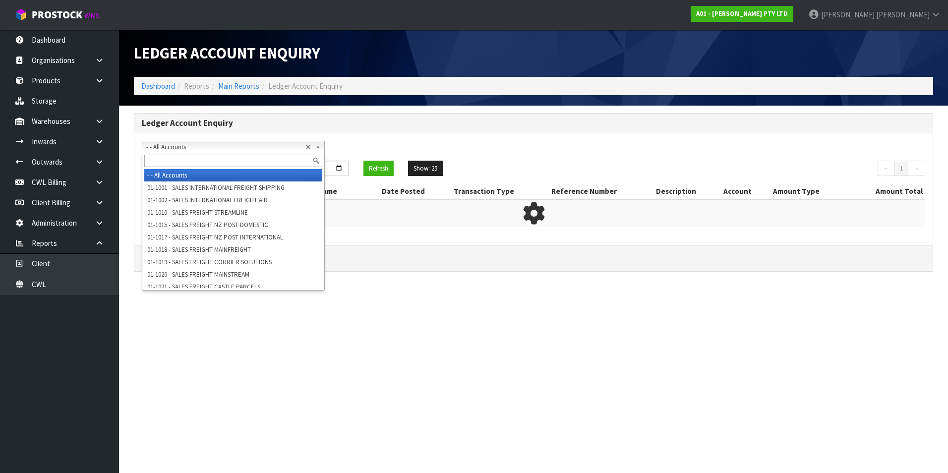
click at [160, 162] on input "text" at bounding box center [233, 161] width 178 height 12
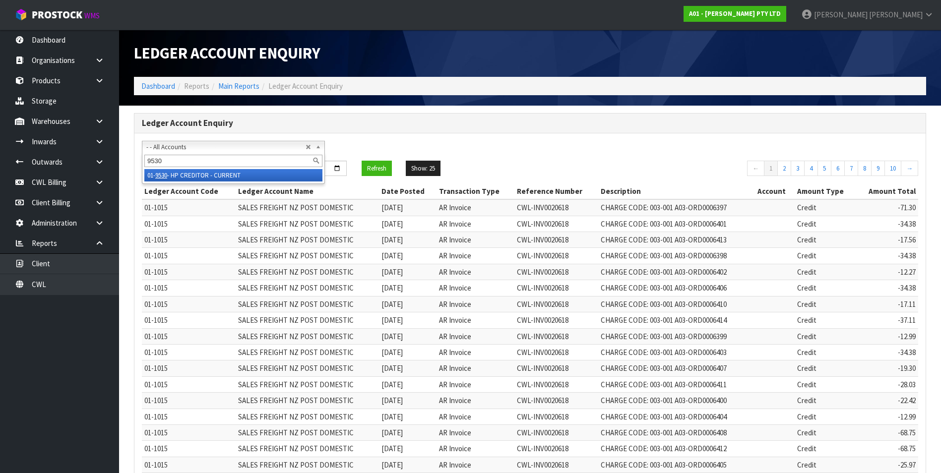
type input "9530"
click at [207, 176] on li "01- 9530 - HP CREDITOR - CURRENT" at bounding box center [233, 175] width 178 height 12
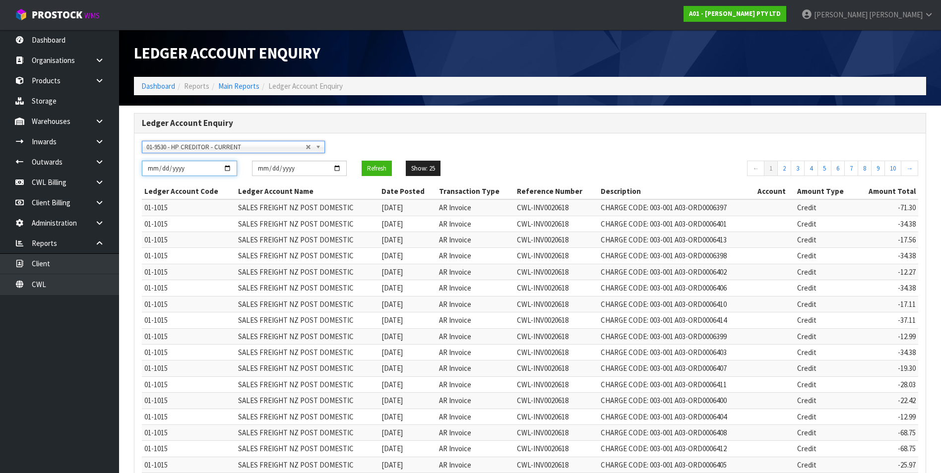
click at [227, 166] on input "[DATE]" at bounding box center [189, 168] width 95 height 15
type input "[DATE]"
click at [382, 167] on button "Refresh" at bounding box center [377, 169] width 30 height 16
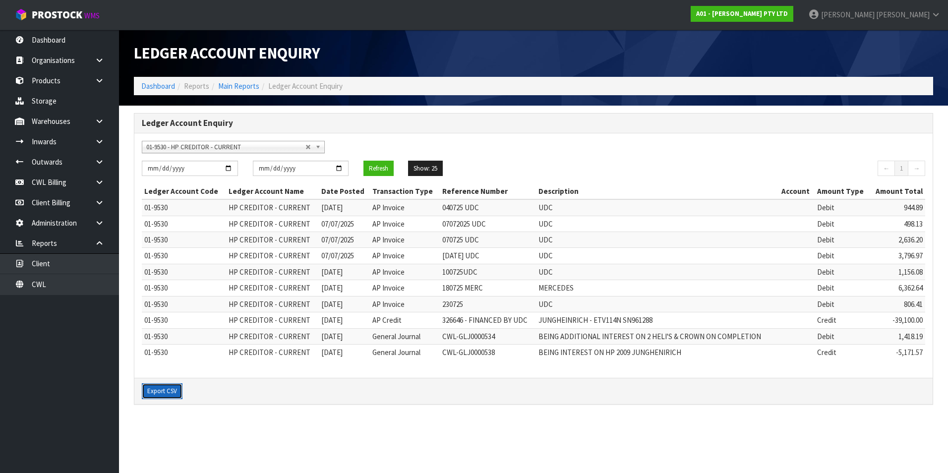
click at [162, 391] on button "Export CSV" at bounding box center [162, 391] width 41 height 16
